Goal: Task Accomplishment & Management: Use online tool/utility

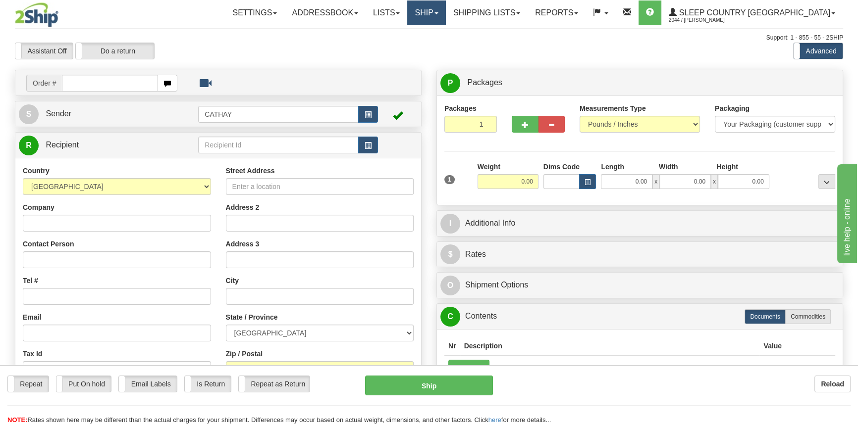
click at [445, 17] on link "Ship" at bounding box center [426, 12] width 38 height 25
click at [446, 54] on ul "Ship Screen OnHold / Order Queue" at bounding box center [400, 41] width 91 height 32
click at [460, 49] on div "Assistant On Assistant Off Do a return Do a return Previous Next Standard Advan…" at bounding box center [428, 51] width 843 height 17
click at [445, 14] on link "Ship" at bounding box center [426, 12] width 38 height 25
click at [435, 45] on span "OnHold / Order Queue" at bounding box center [400, 48] width 70 height 8
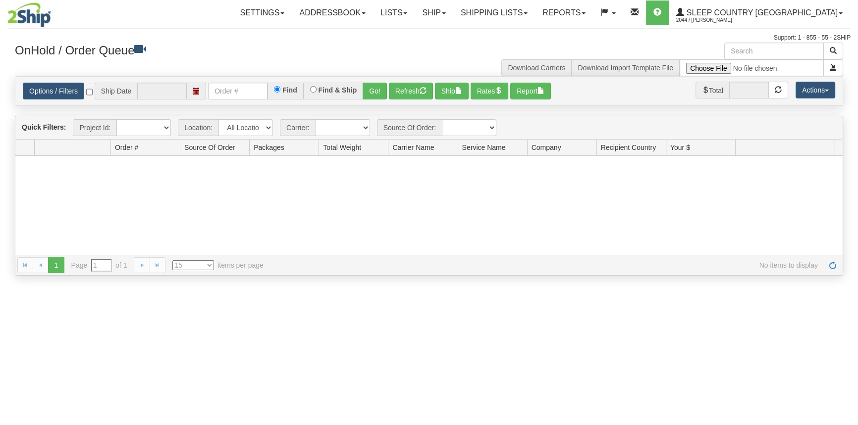
type input "[DATE]"
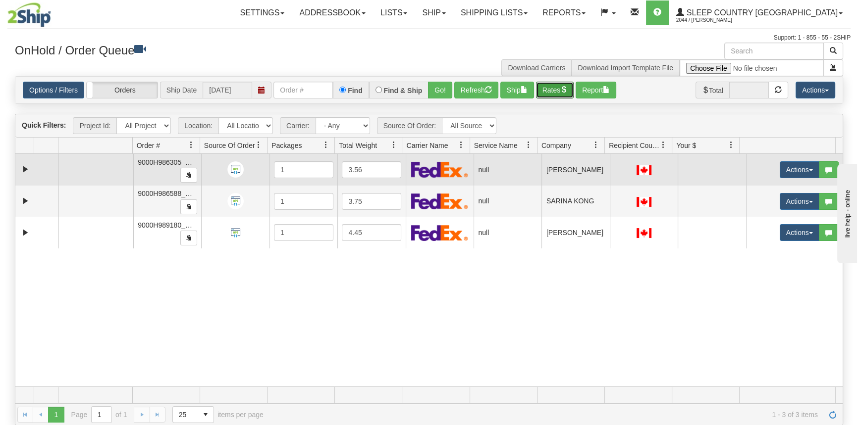
drag, startPoint x: 556, startPoint y: 92, endPoint x: 560, endPoint y: 167, distance: 74.8
click at [559, 167] on div "Is equal to Is not equal to Contains Does not contains CAD USD EUR ZAR [PERSON_…" at bounding box center [428, 251] width 843 height 350
